Goal: Information Seeking & Learning: Learn about a topic

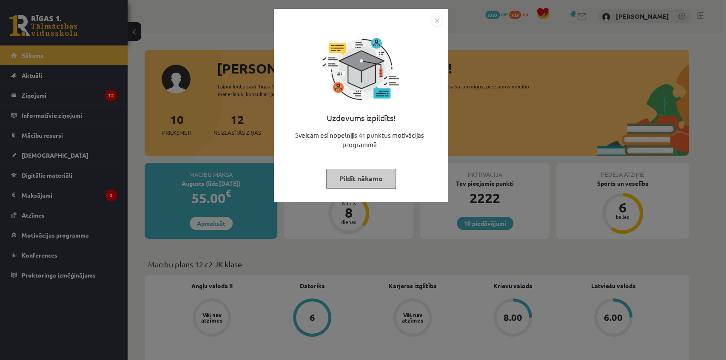
click at [434, 19] on img "Close" at bounding box center [436, 20] width 13 height 13
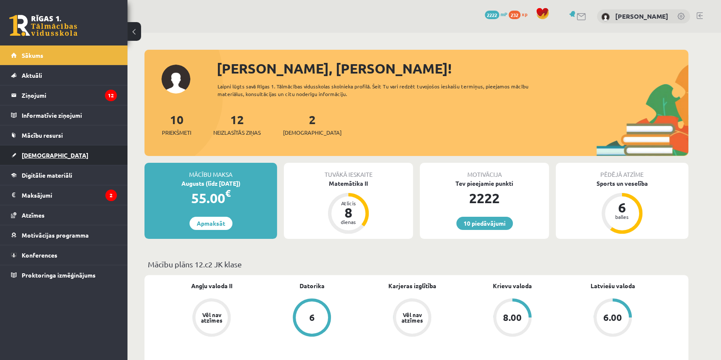
click at [39, 152] on span "[DEMOGRAPHIC_DATA]" at bounding box center [55, 155] width 67 height 8
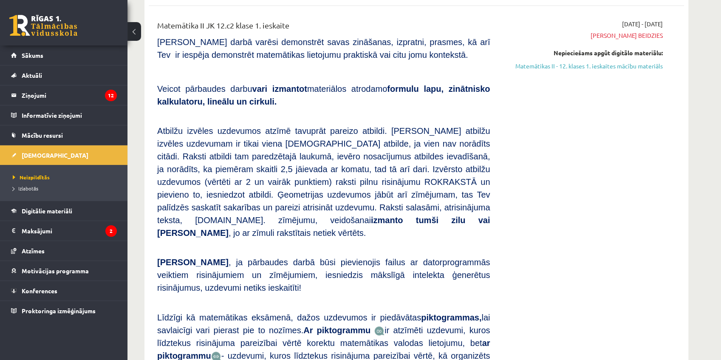
scroll to position [189, 0]
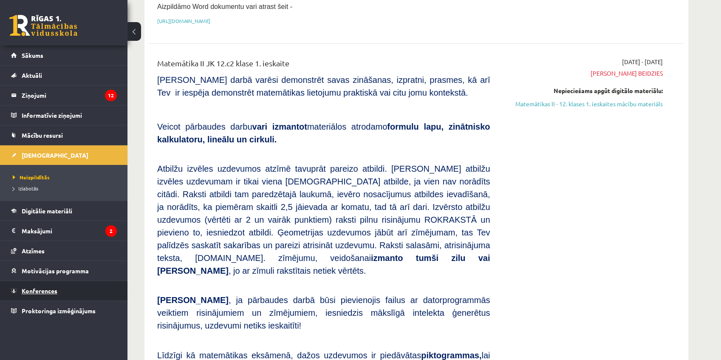
click at [46, 287] on span "Konferences" at bounding box center [40, 291] width 36 height 8
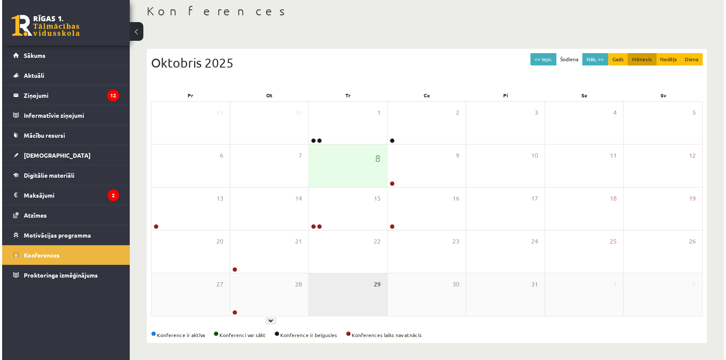
scroll to position [45, 0]
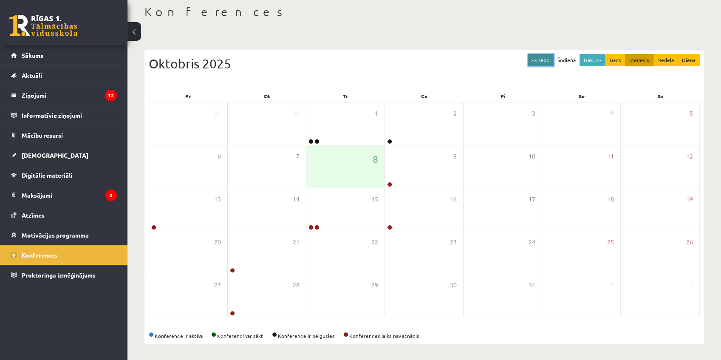
click at [547, 62] on button "<< Iepr." at bounding box center [541, 60] width 26 height 12
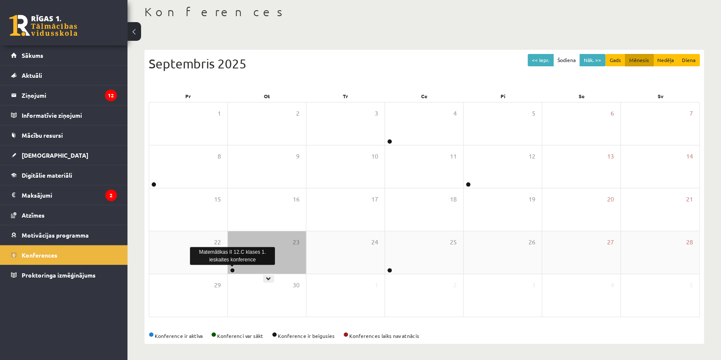
click at [232, 268] on link at bounding box center [232, 270] width 5 height 5
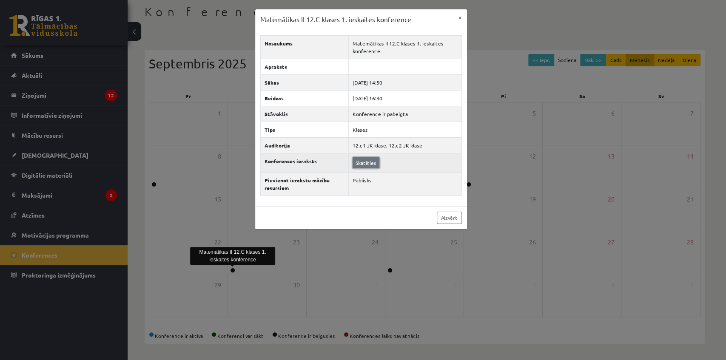
click at [366, 163] on link "Skatīties" at bounding box center [365, 162] width 27 height 11
